Goal: Task Accomplishment & Management: Use online tool/utility

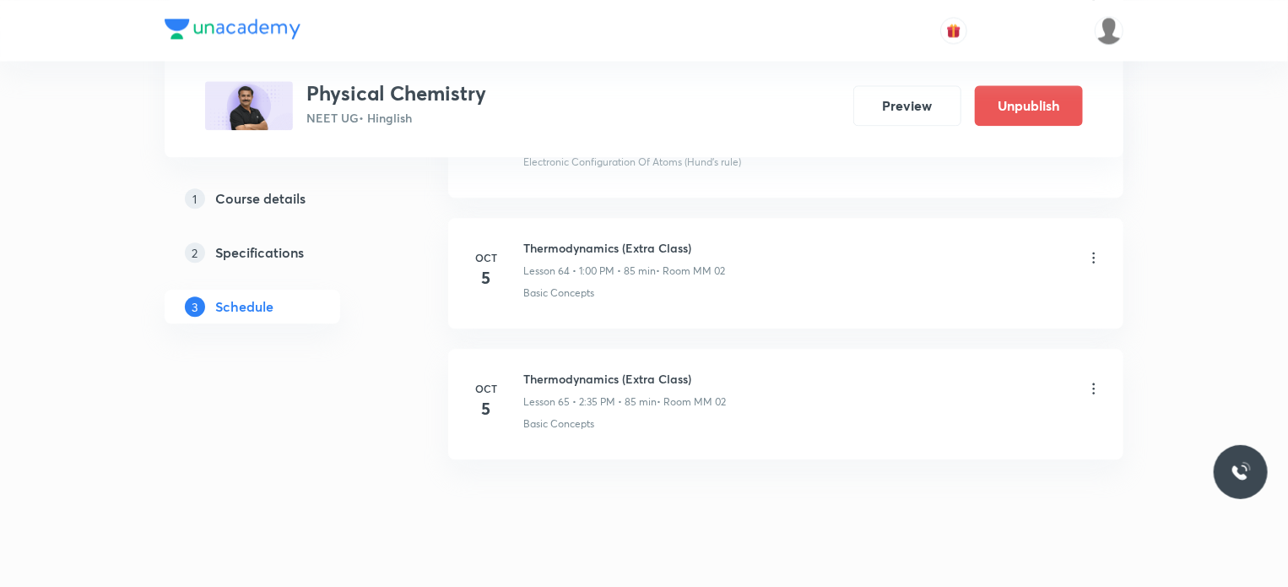
scroll to position [8471, 0]
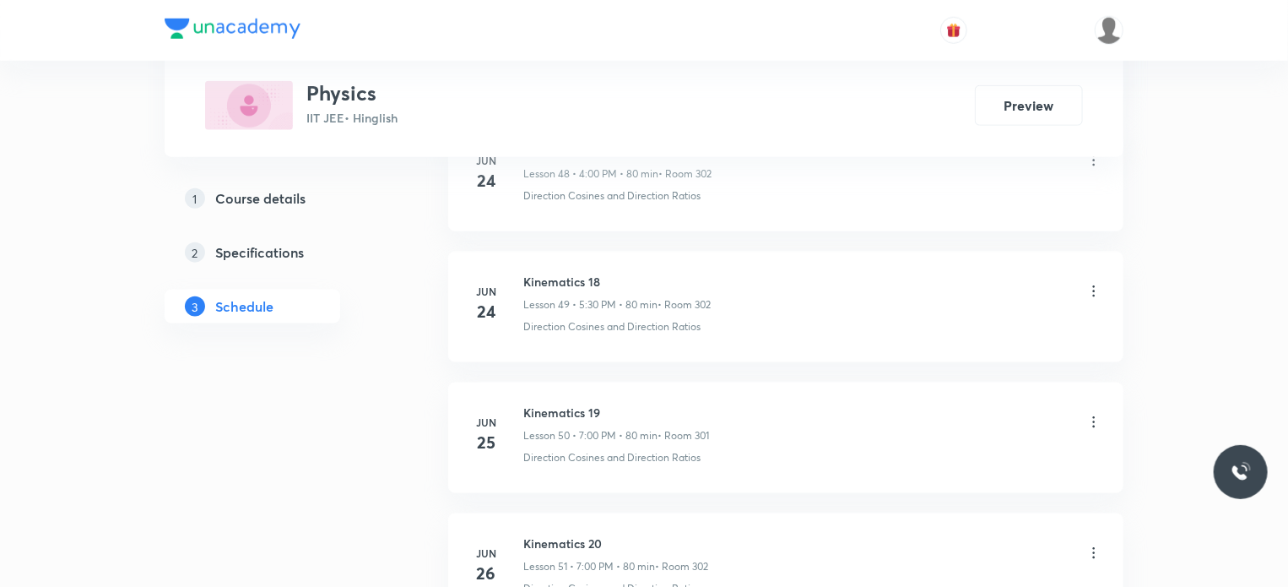
scroll to position [13399, 0]
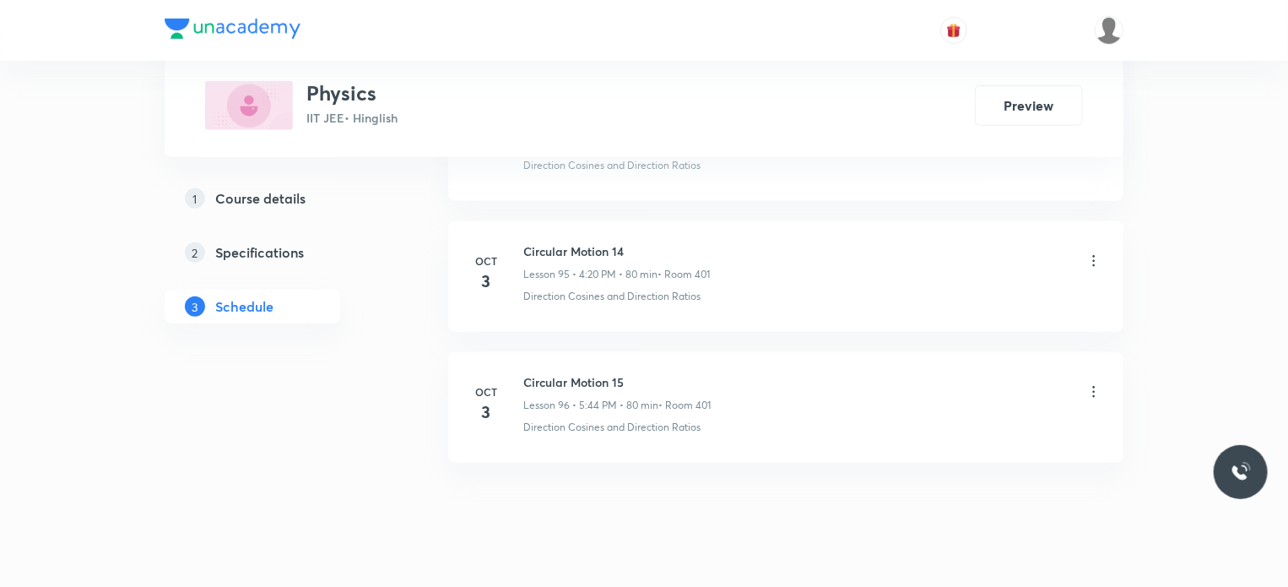
click at [551, 373] on h6 "Circular Motion 15" at bounding box center [616, 382] width 187 height 18
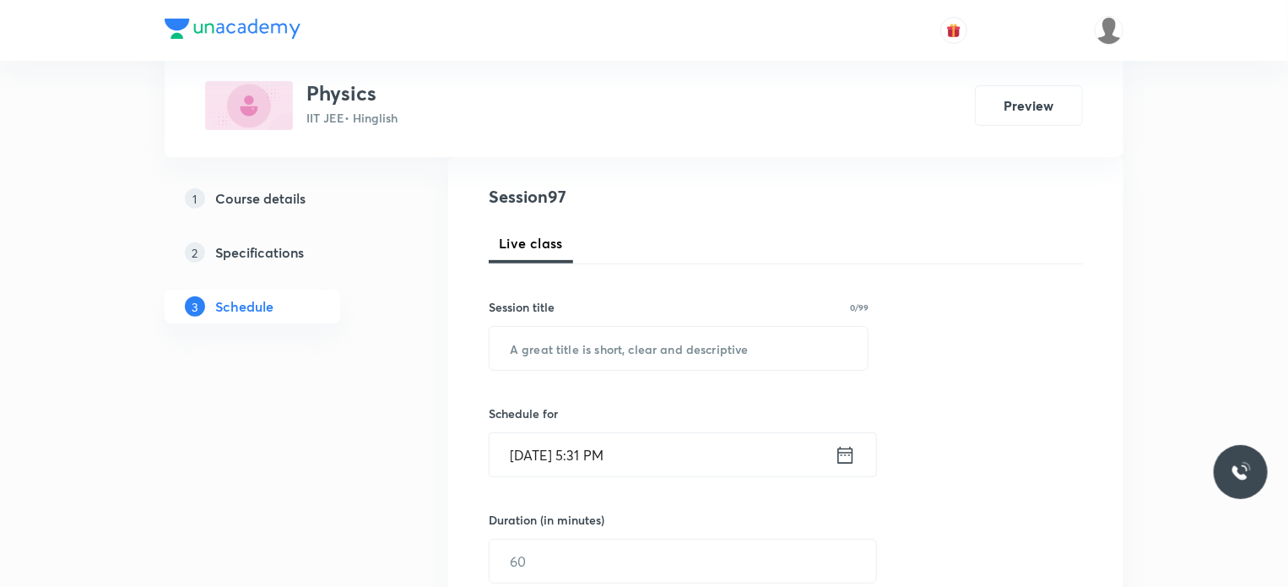
scroll to position [184, 0]
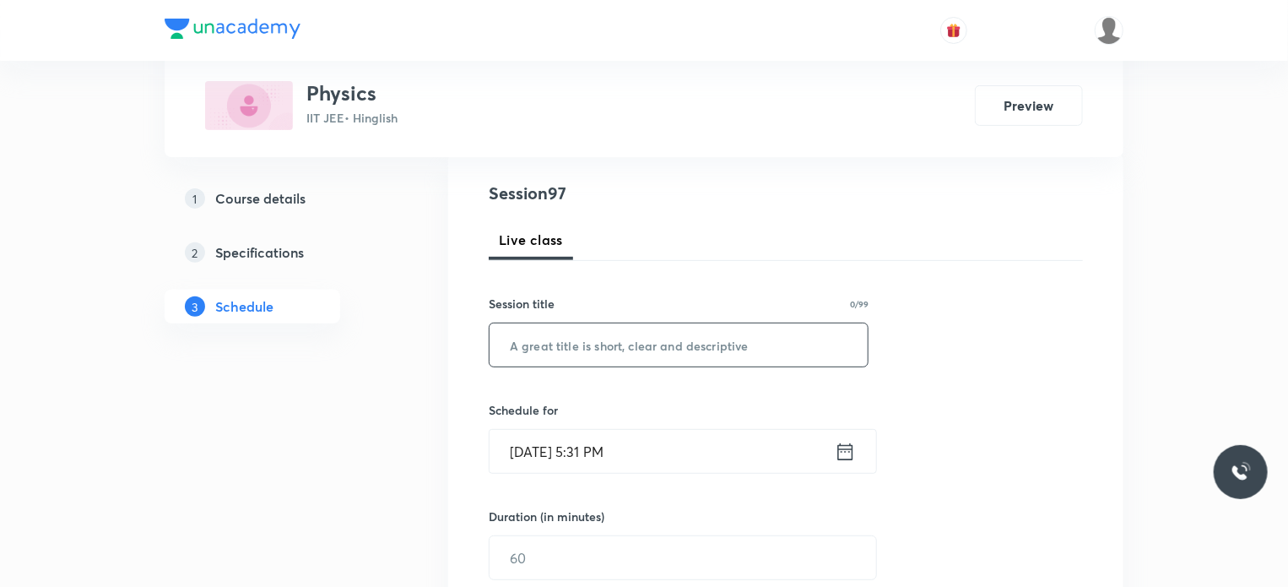
click at [578, 344] on input "text" at bounding box center [679, 344] width 378 height 43
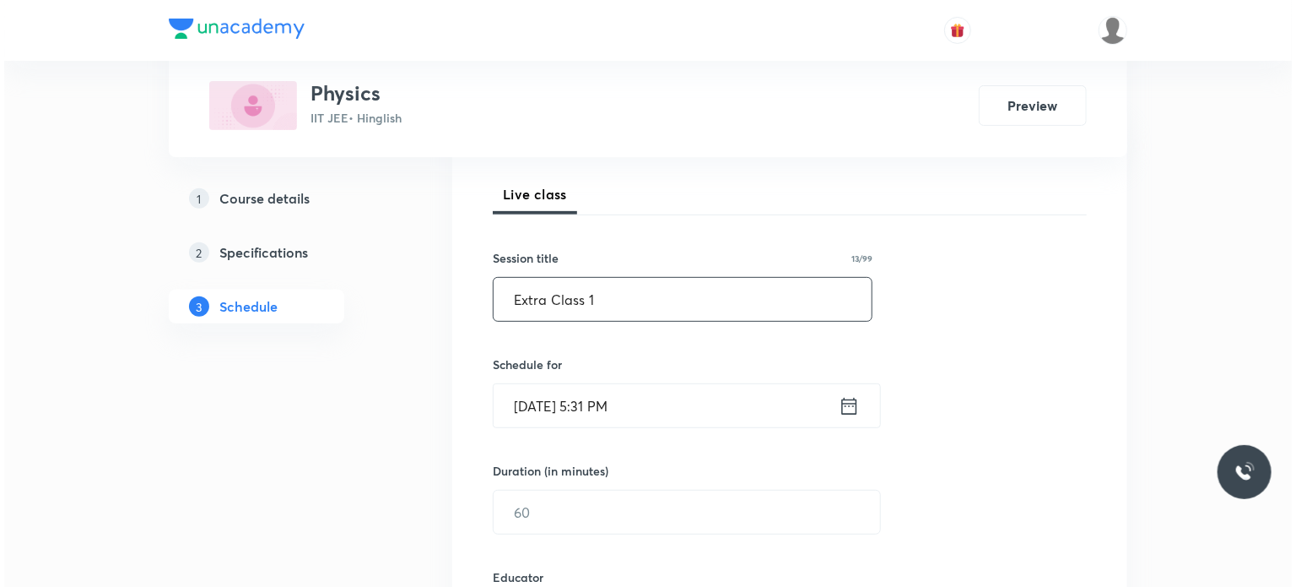
scroll to position [353, 0]
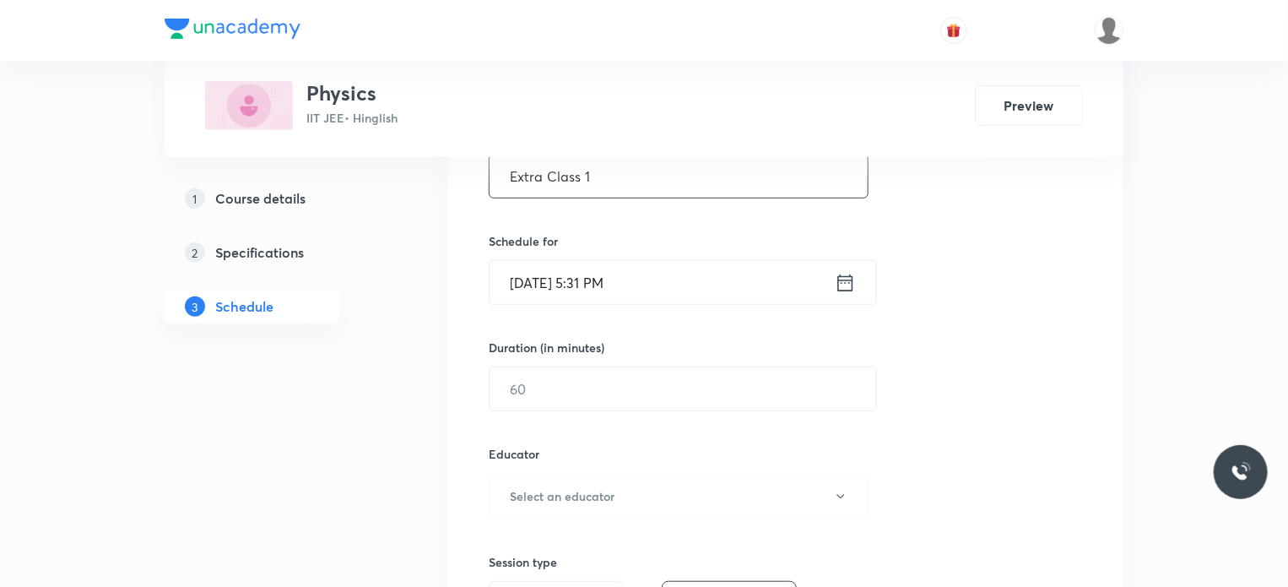
type input "Extra Class 1"
click at [652, 279] on input "Oct 4, 2025, 5:31 PM" at bounding box center [662, 282] width 345 height 43
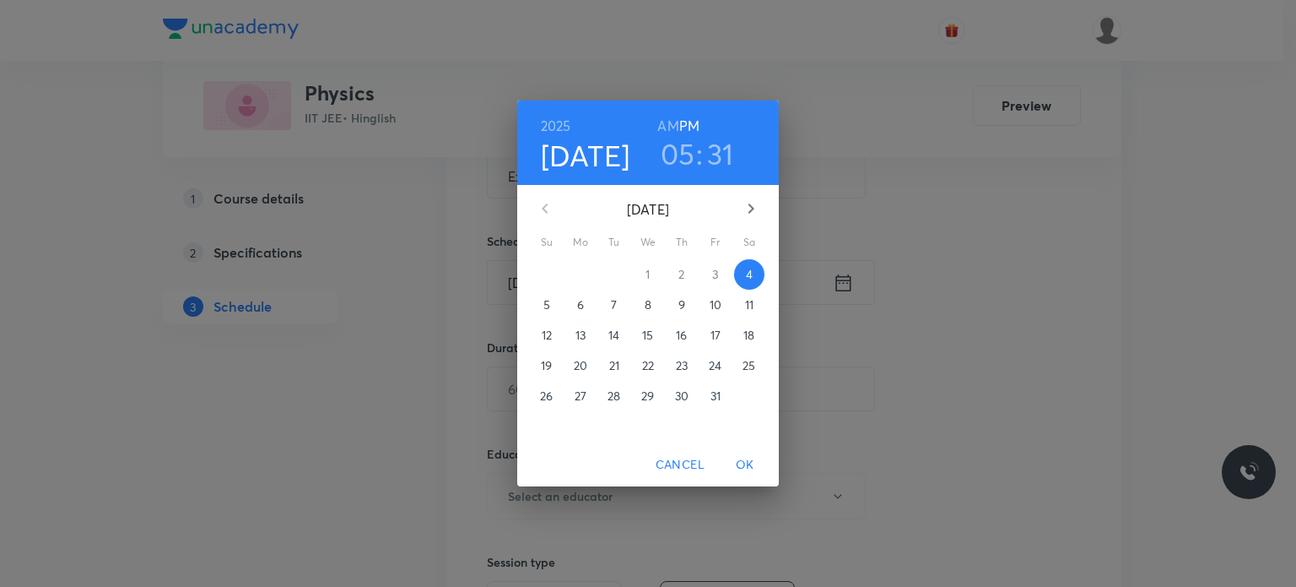
click at [539, 300] on span "5" at bounding box center [547, 304] width 30 height 17
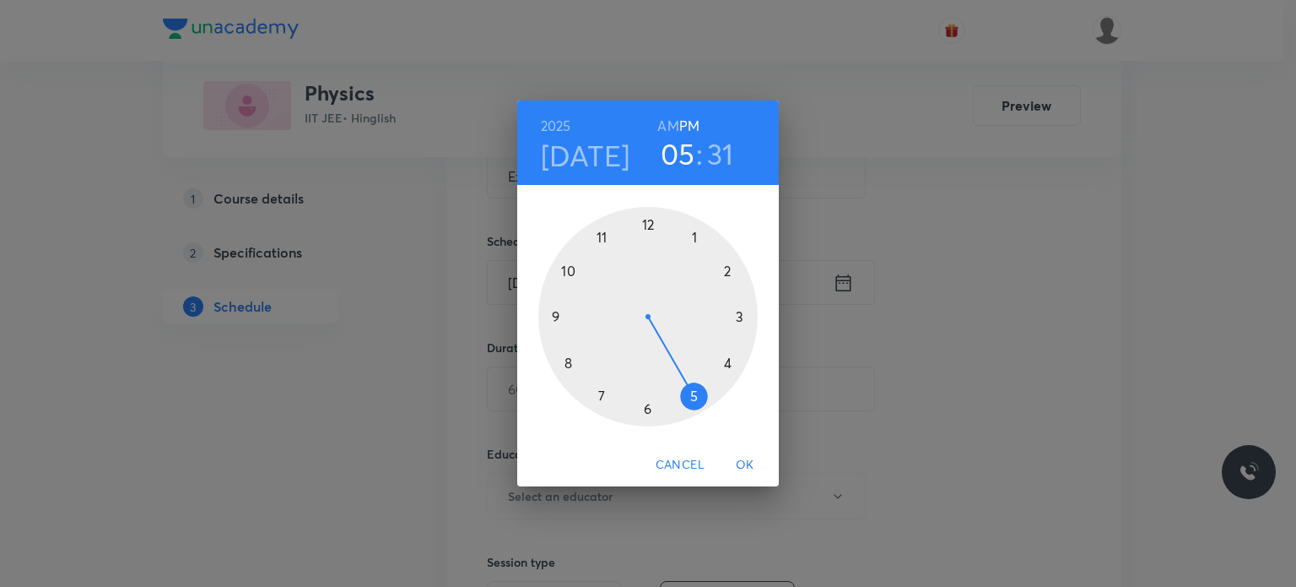
click at [668, 127] on h6 "AM" at bounding box center [667, 126] width 21 height 24
drag, startPoint x: 549, startPoint y: 317, endPoint x: 549, endPoint y: 361, distance: 44.7
click at [549, 361] on div at bounding box center [647, 316] width 219 height 219
drag, startPoint x: 629, startPoint y: 260, endPoint x: 650, endPoint y: 225, distance: 41.3
click at [650, 225] on div at bounding box center [647, 316] width 219 height 219
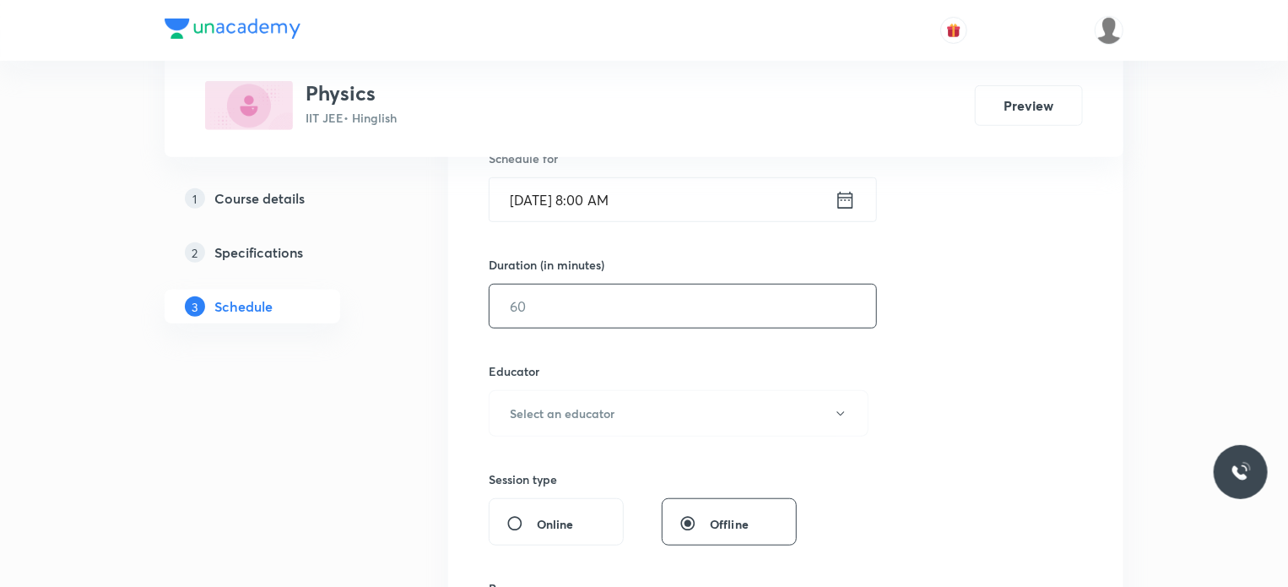
scroll to position [437, 0]
click at [609, 313] on input "text" at bounding box center [683, 304] width 387 height 43
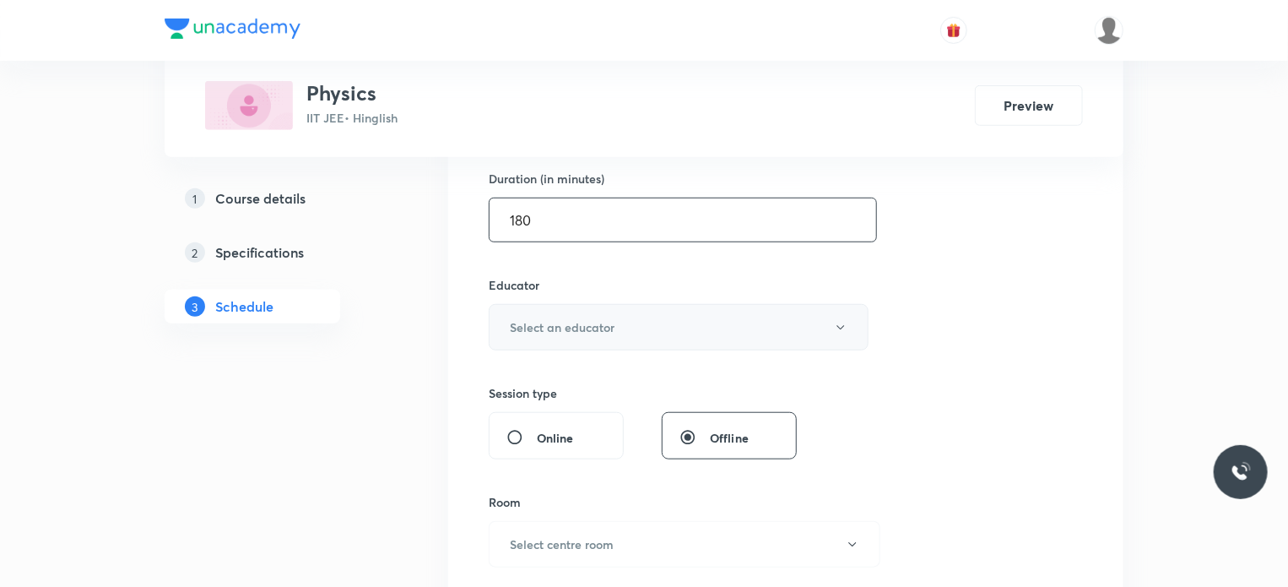
type input "180"
click at [588, 323] on h6 "Select an educator" at bounding box center [562, 327] width 105 height 18
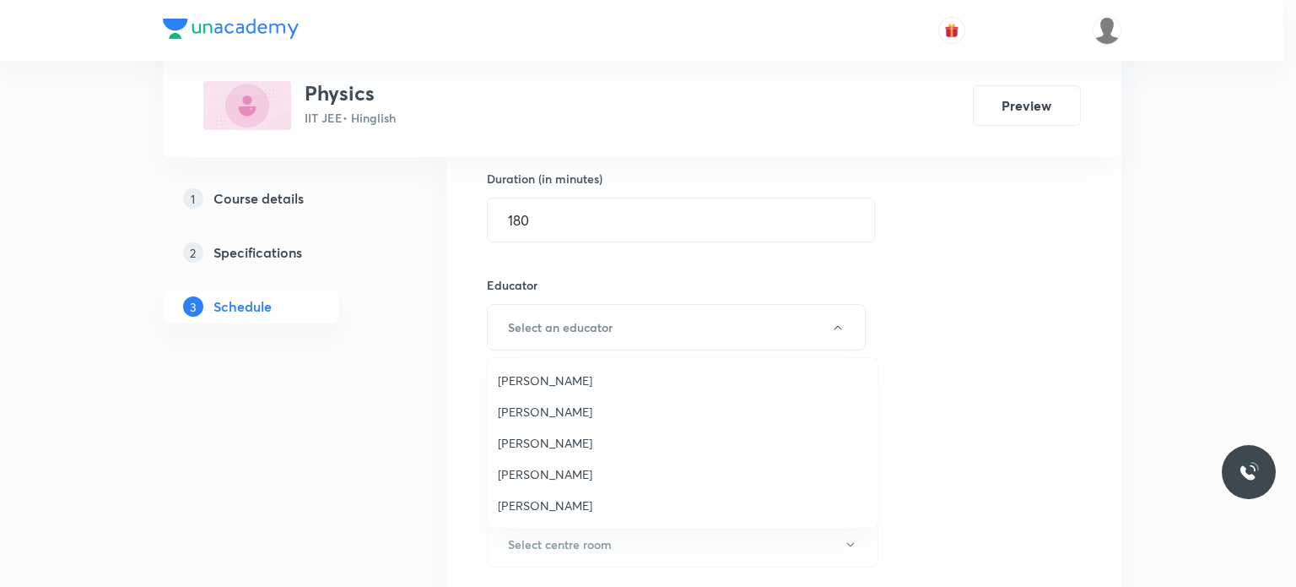
click at [526, 508] on span "Abhinav Sharma" at bounding box center [683, 505] width 370 height 18
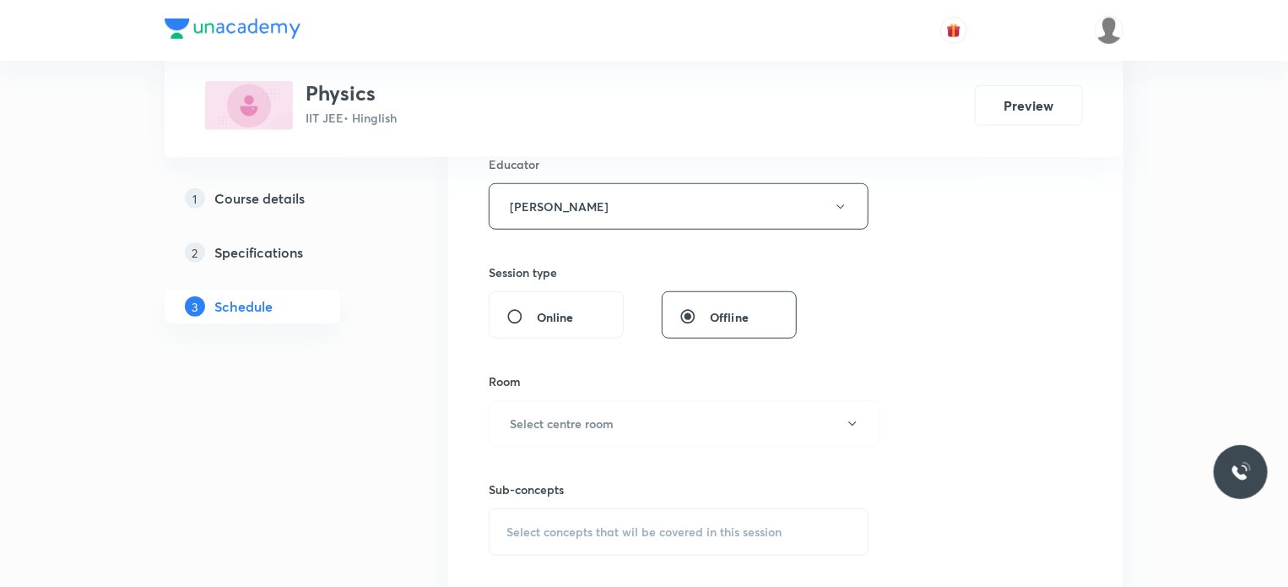
scroll to position [690, 0]
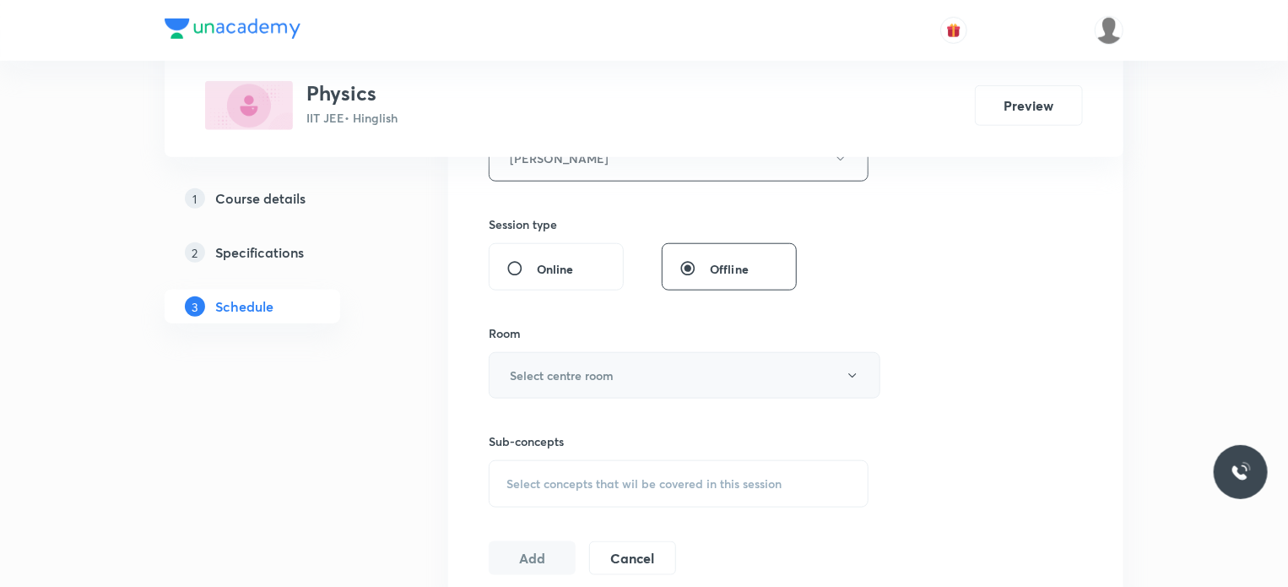
click at [621, 365] on button "Select centre room" at bounding box center [685, 375] width 392 height 46
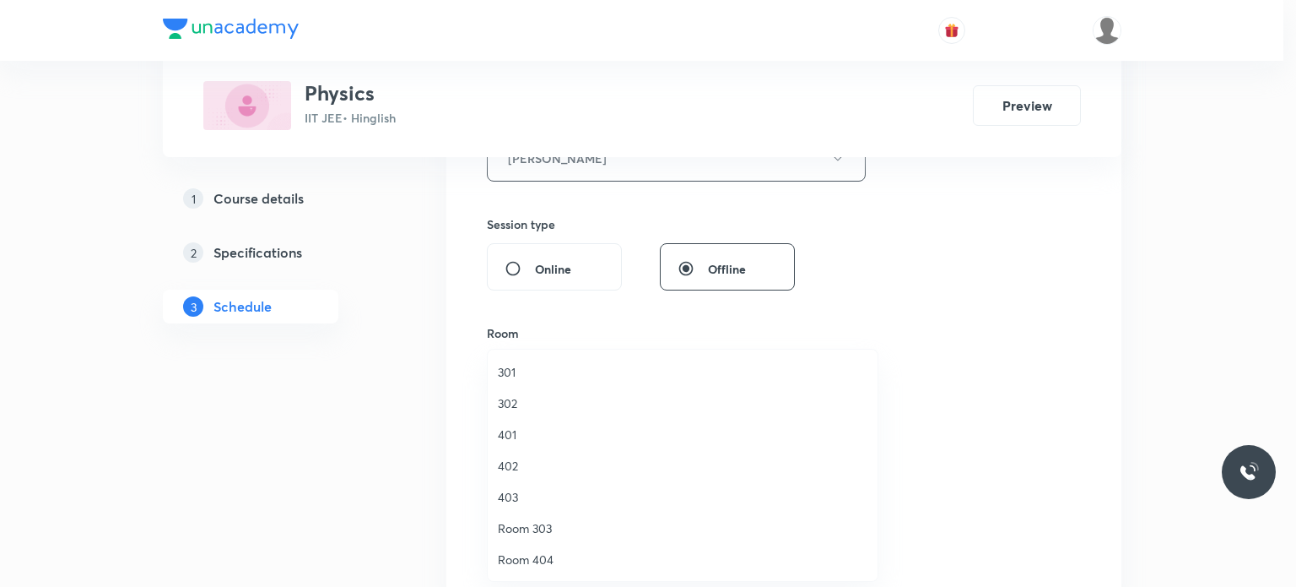
click at [569, 371] on span "301" at bounding box center [683, 372] width 370 height 18
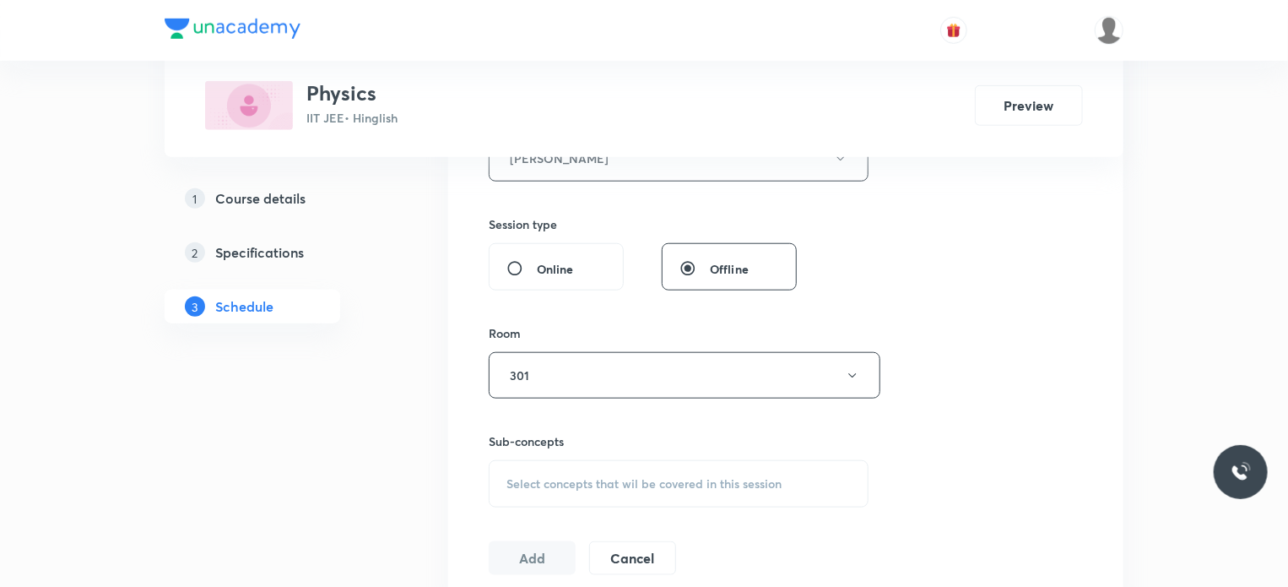
click at [628, 441] on h6 "Sub-concepts" at bounding box center [679, 441] width 380 height 18
click at [625, 469] on div "Select concepts that wil be covered in this session" at bounding box center [679, 483] width 380 height 47
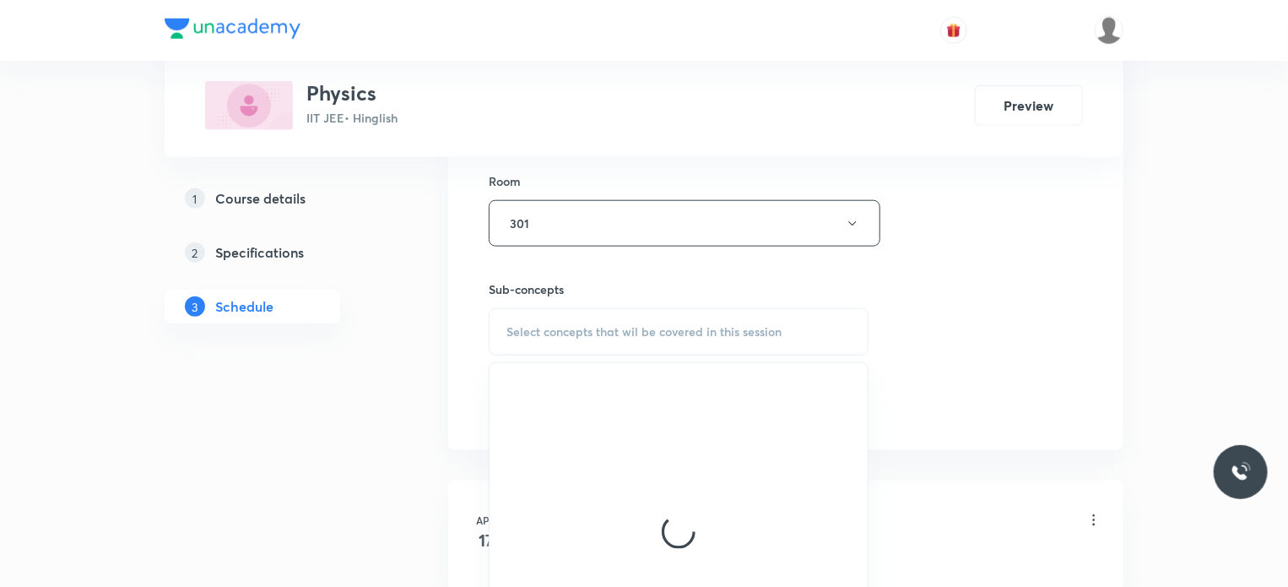
scroll to position [859, 0]
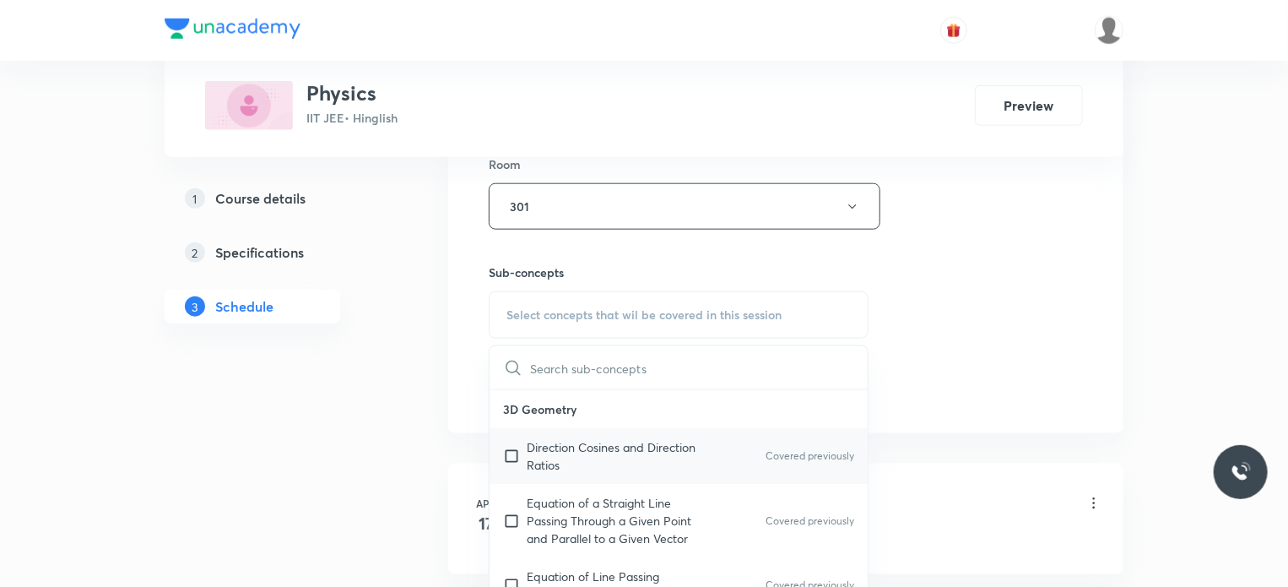
click at [655, 434] on div "Direction Cosines and Direction Ratios Covered previously" at bounding box center [679, 456] width 378 height 56
checkbox input "true"
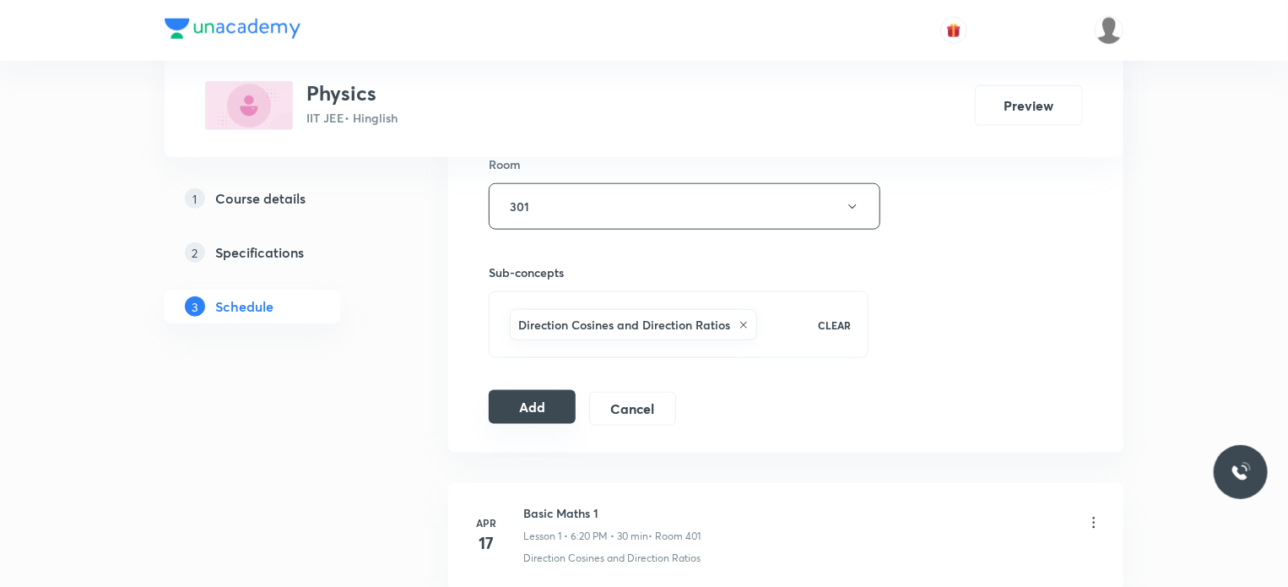
click at [517, 391] on button "Add" at bounding box center [532, 407] width 87 height 34
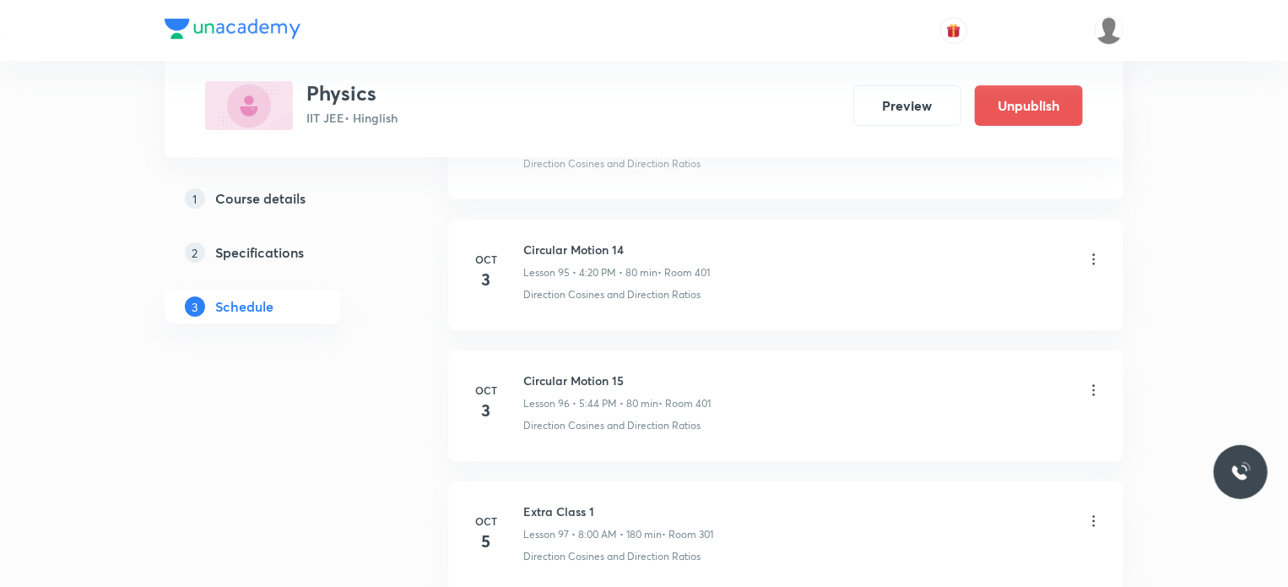
scroll to position [12647, 0]
